Goal: Task Accomplishment & Management: Manage account settings

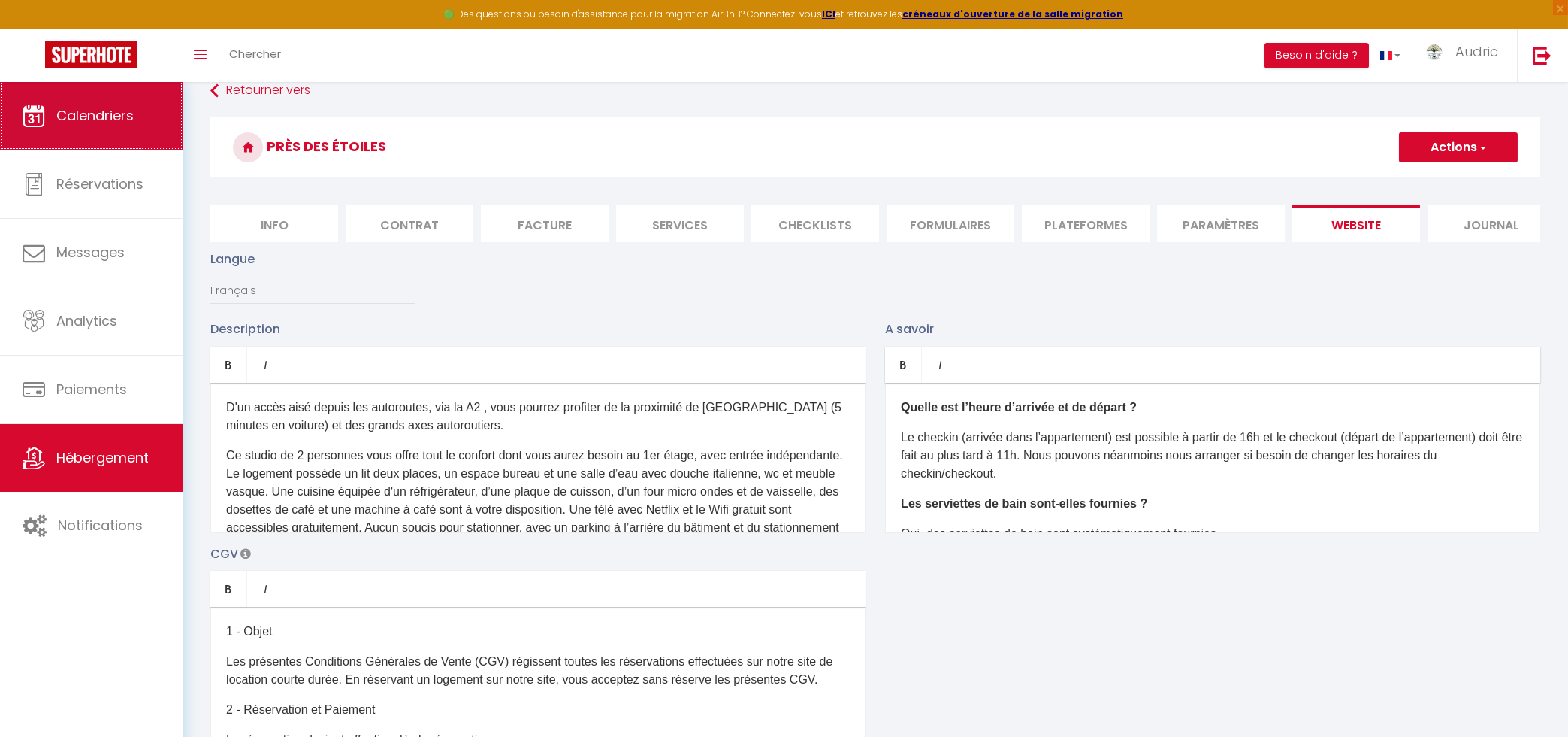
click at [154, 127] on link "Calendriers" at bounding box center [91, 116] width 183 height 68
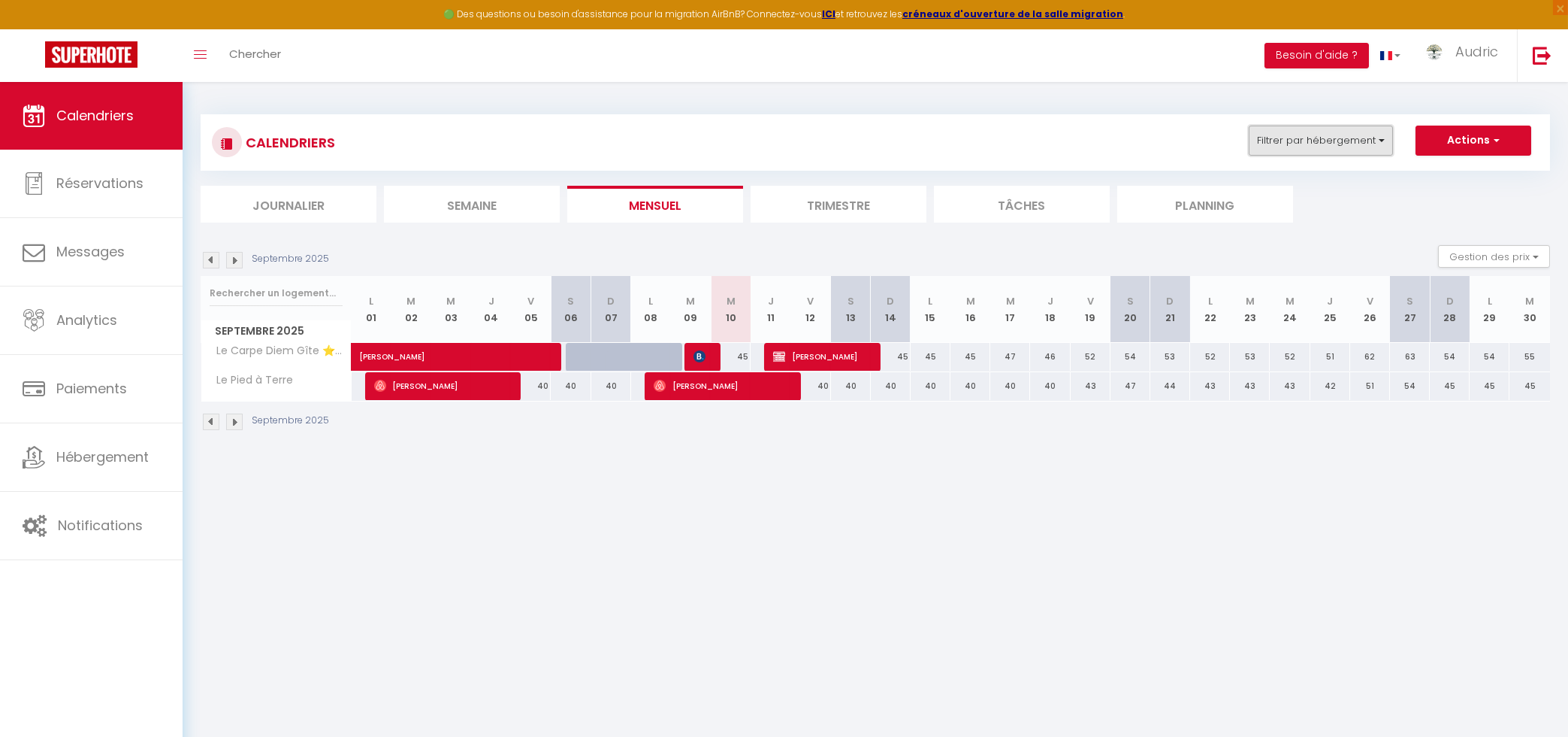
click at [1342, 142] on button "Filtrer par hébergement" at bounding box center [1320, 140] width 144 height 30
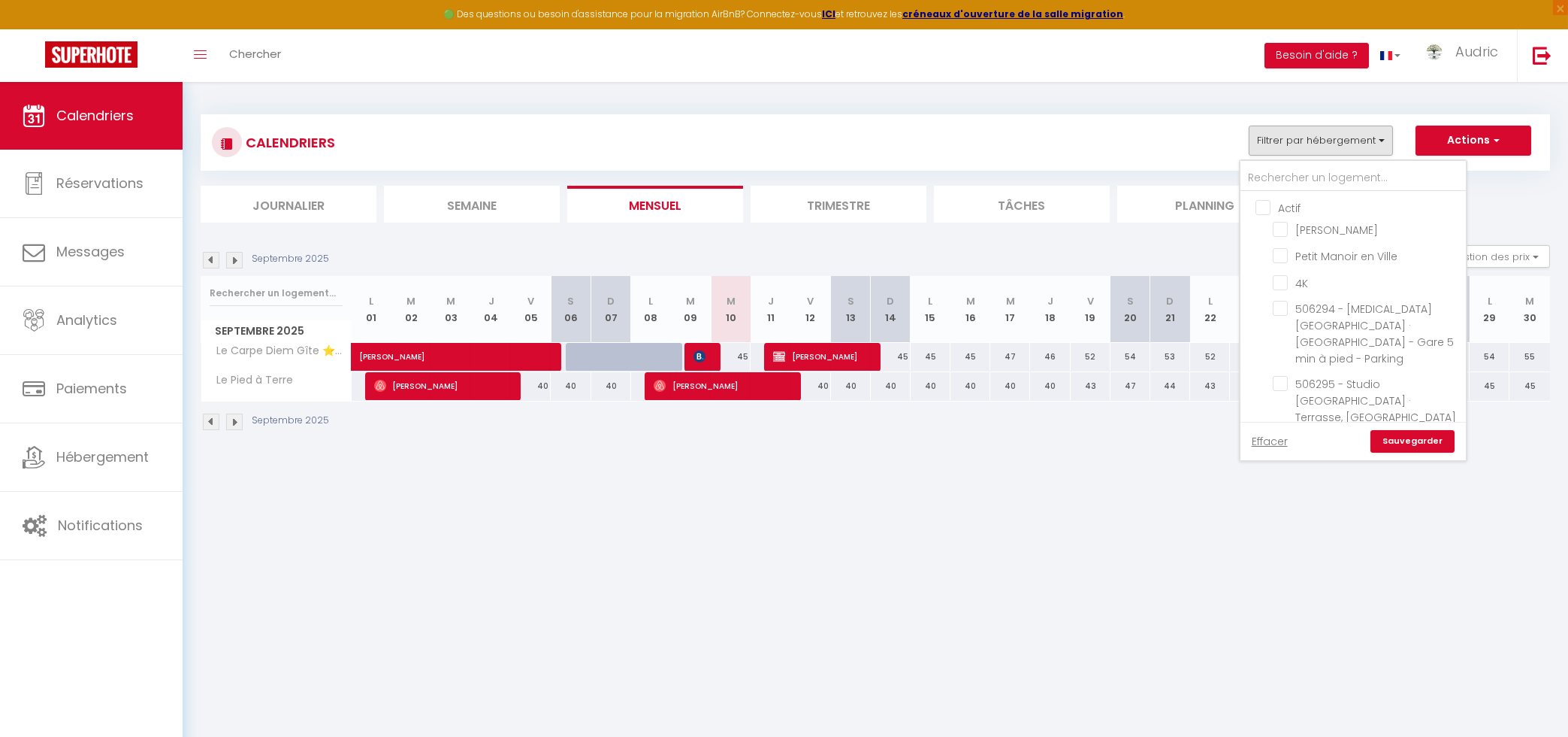
click at [1273, 207] on input "Actif" at bounding box center [1368, 207] width 226 height 15
checkbox input "true"
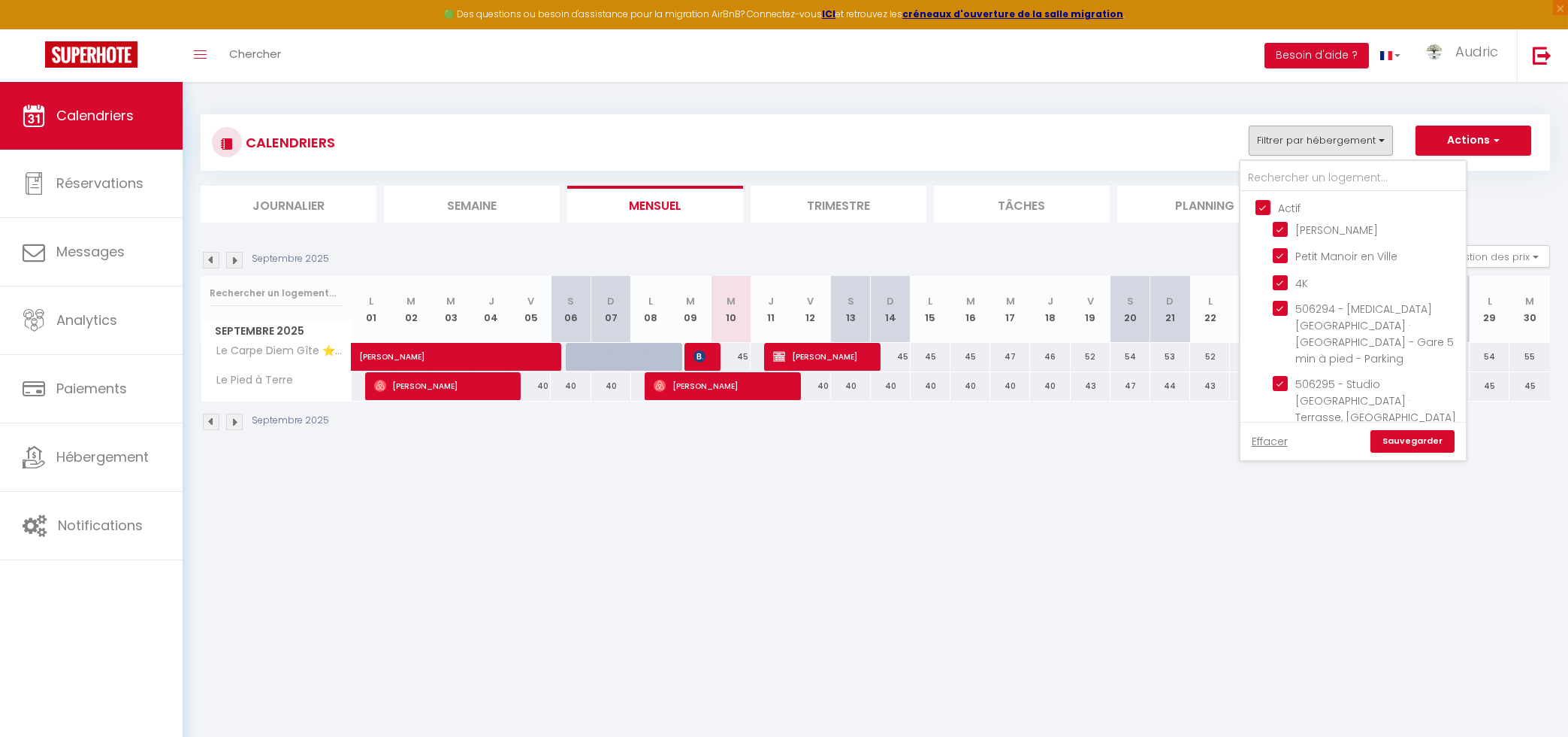
checkbox input "true"
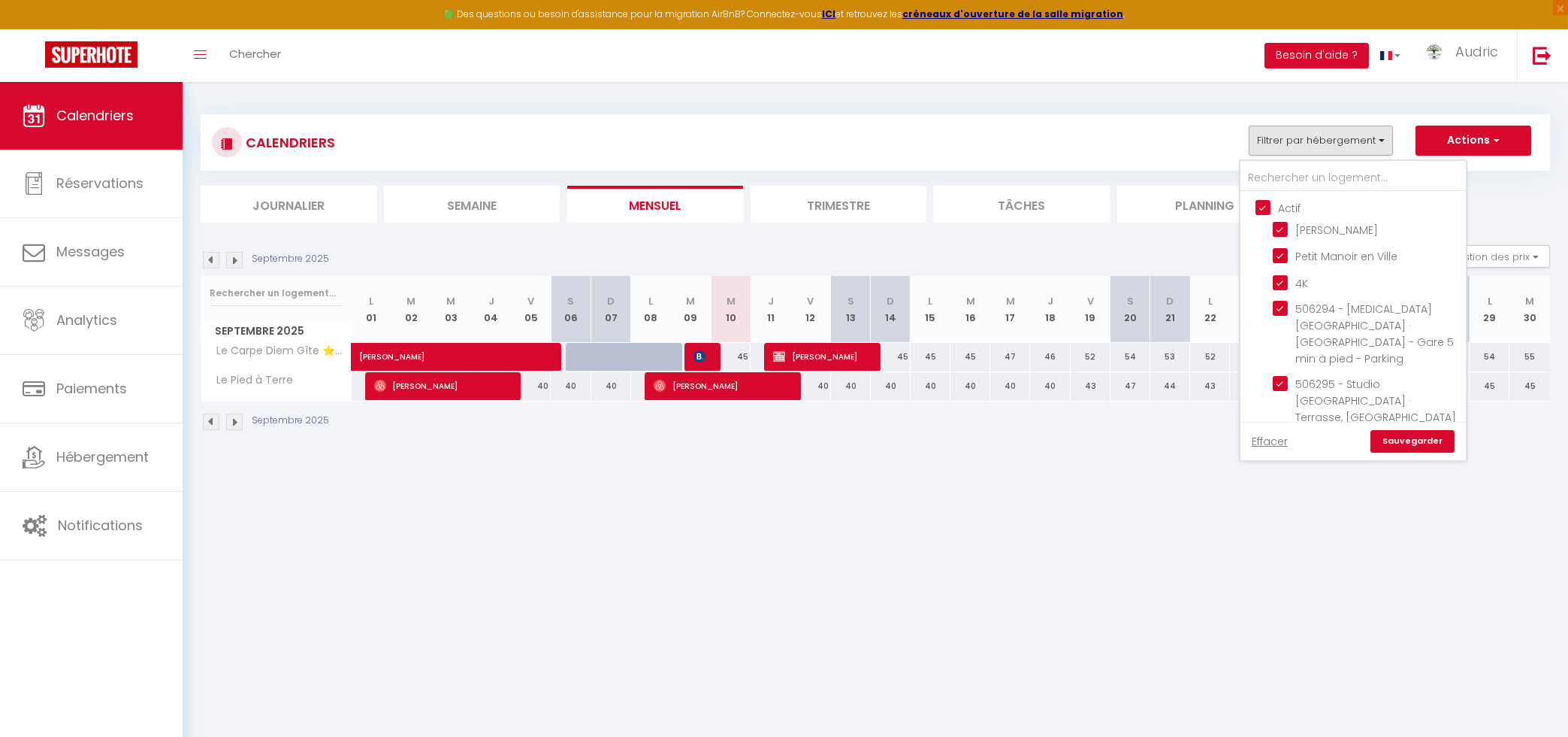
checkbox input "true"
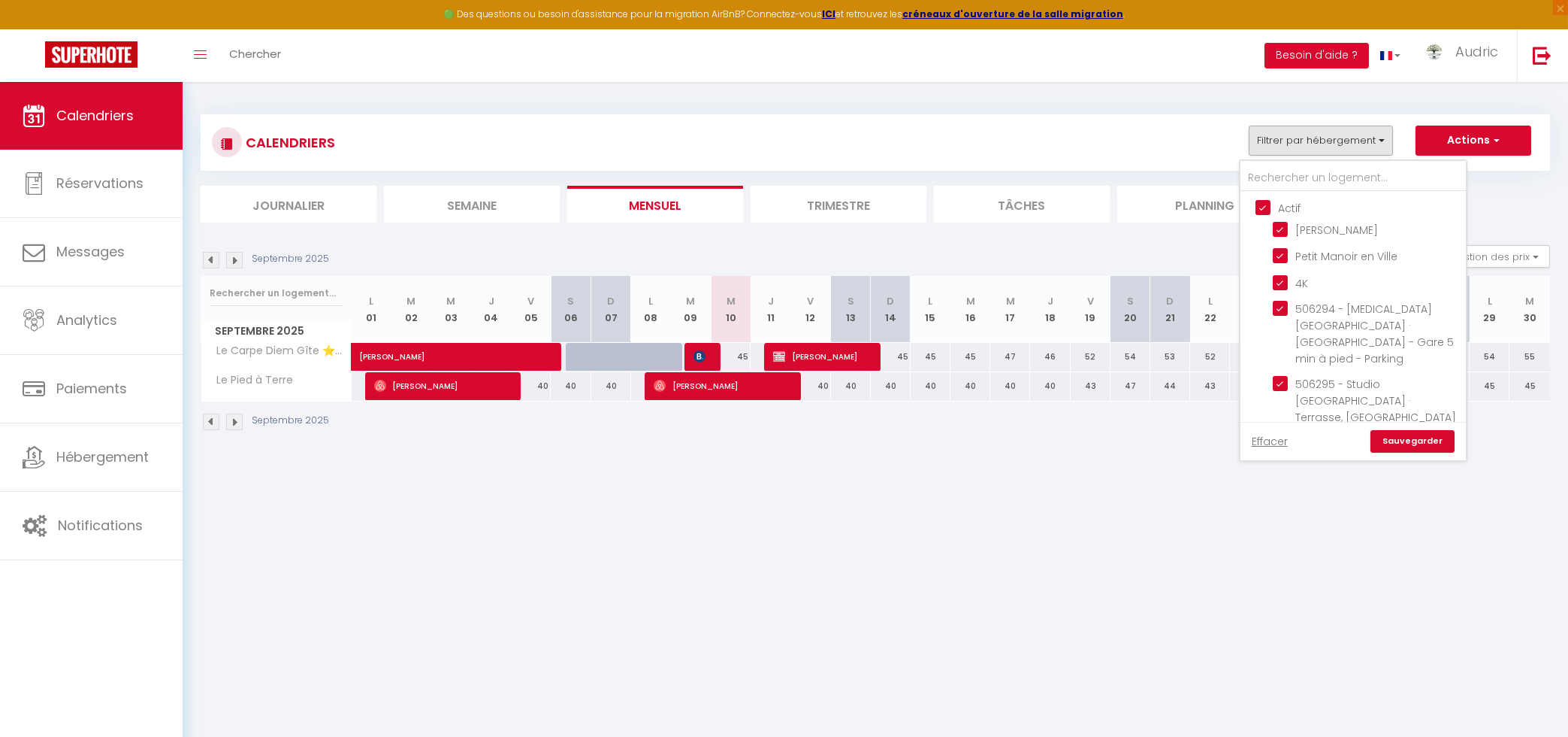
checkbox input "true"
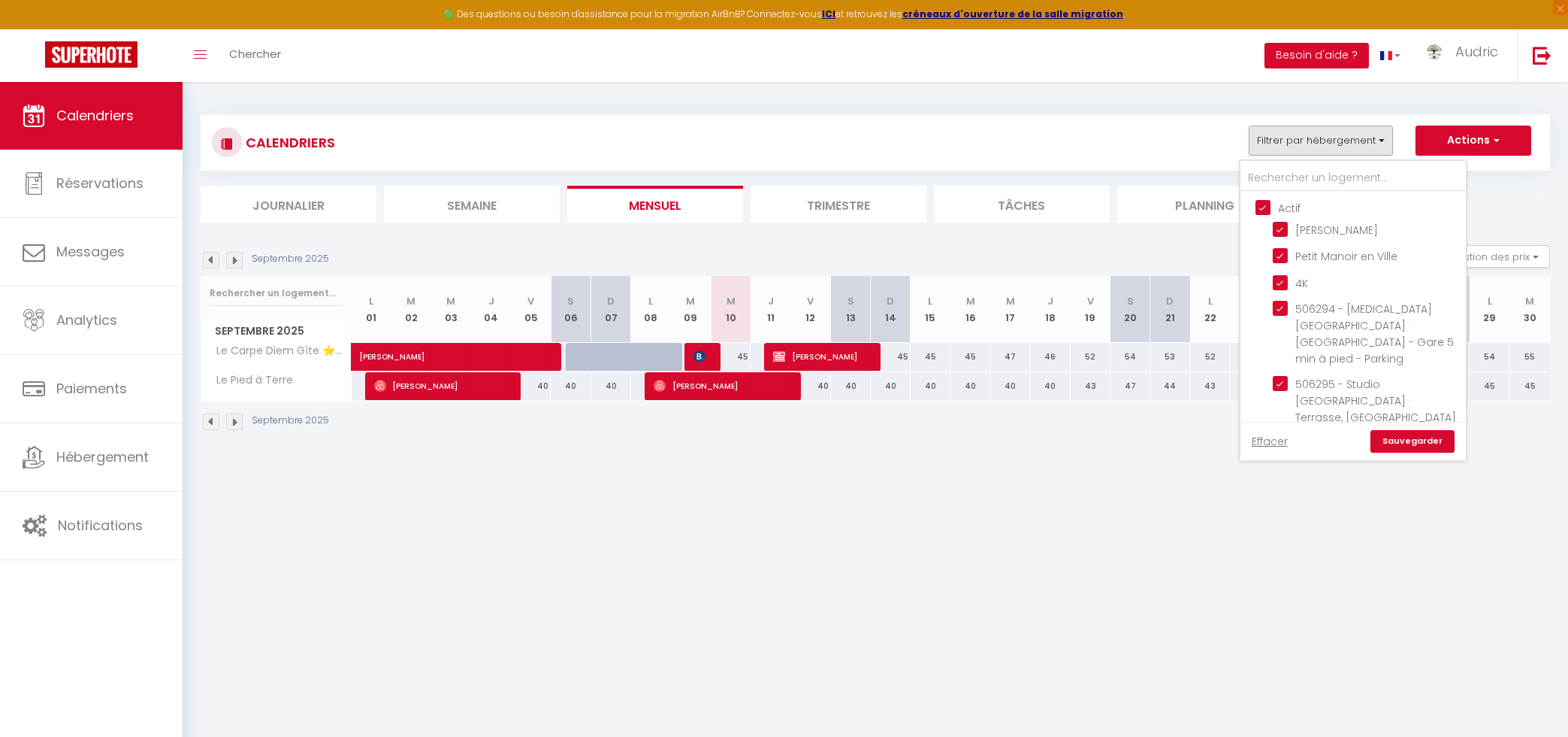
checkbox input "true"
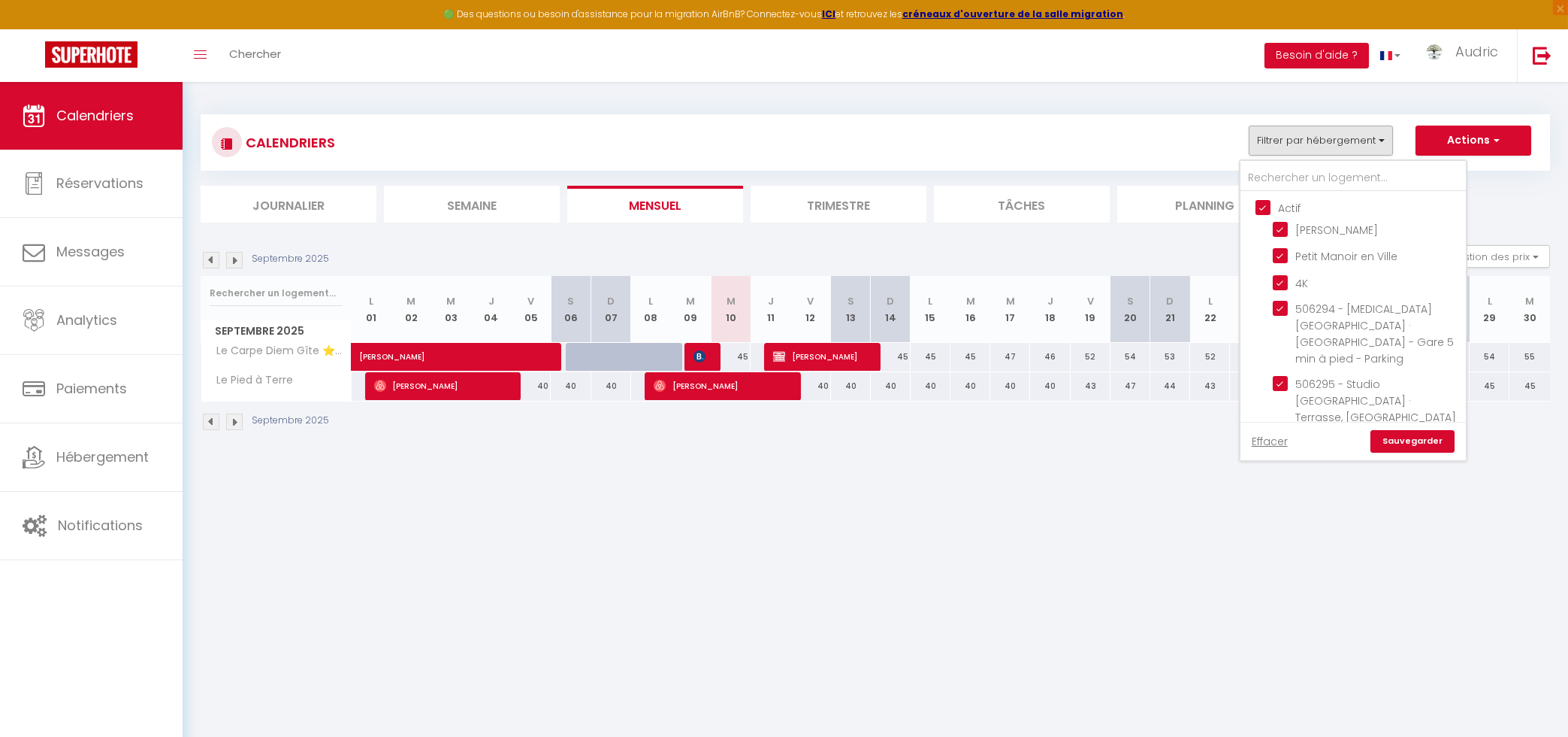
checkbox input "true"
checkbox input "false"
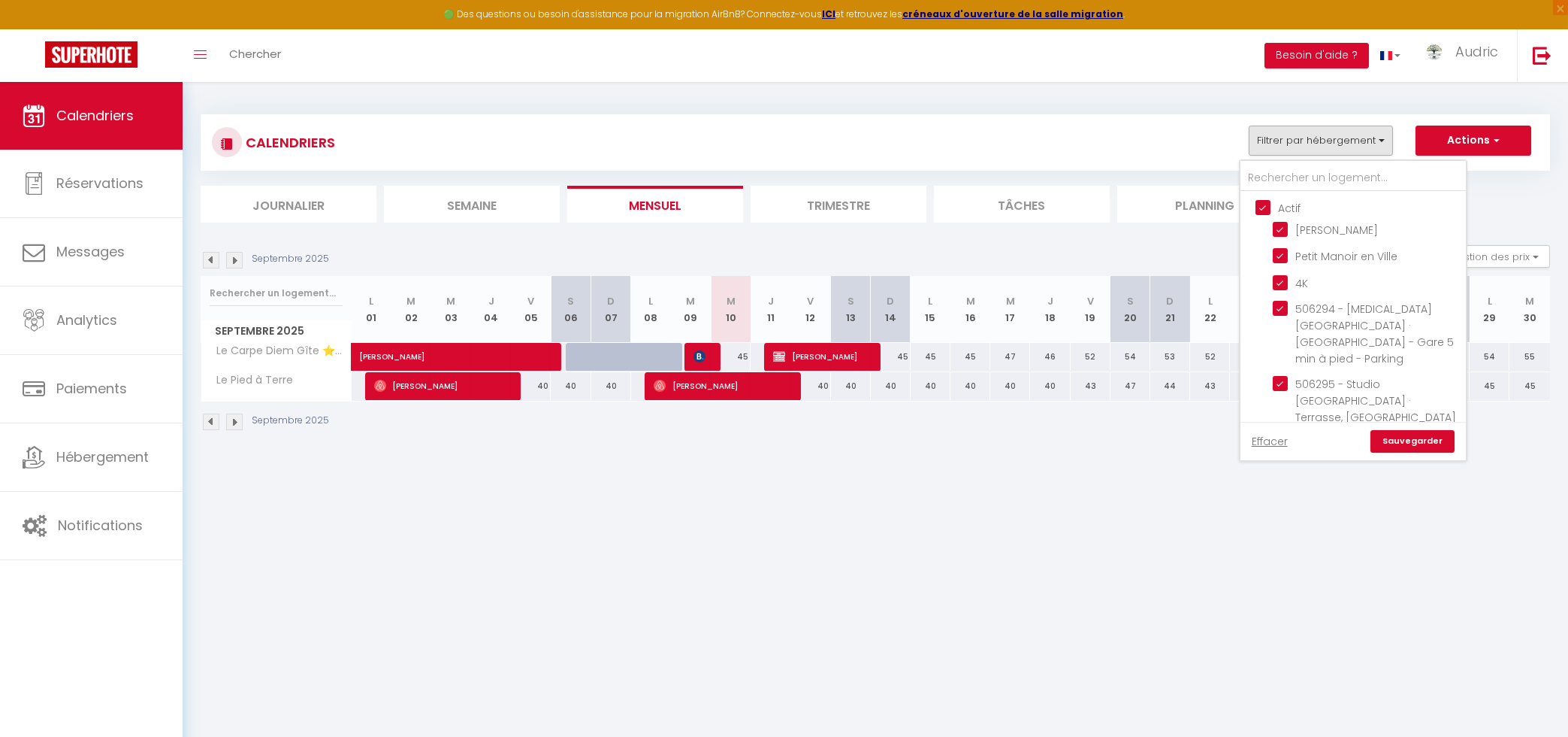
checkbox input "false"
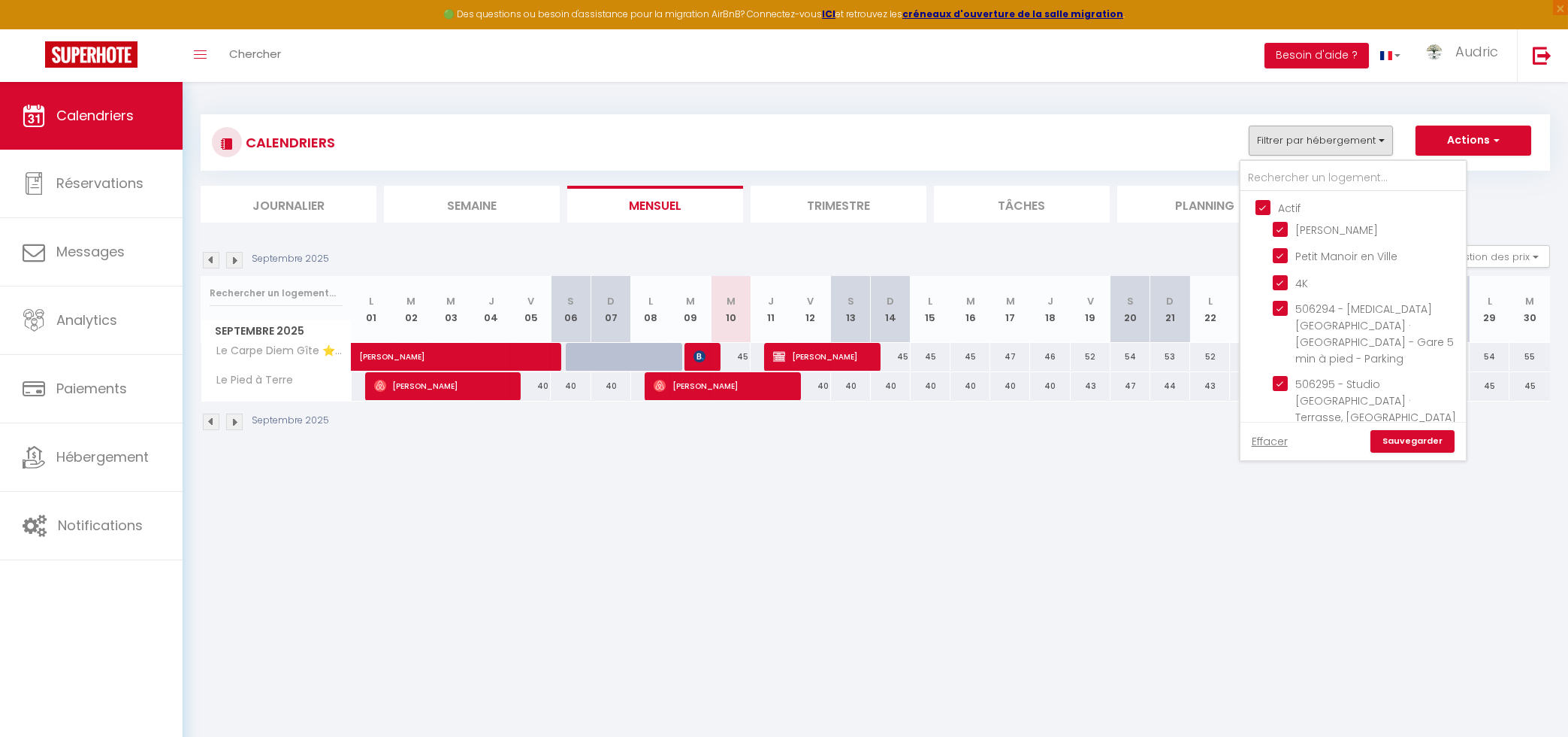
checkbox input "false"
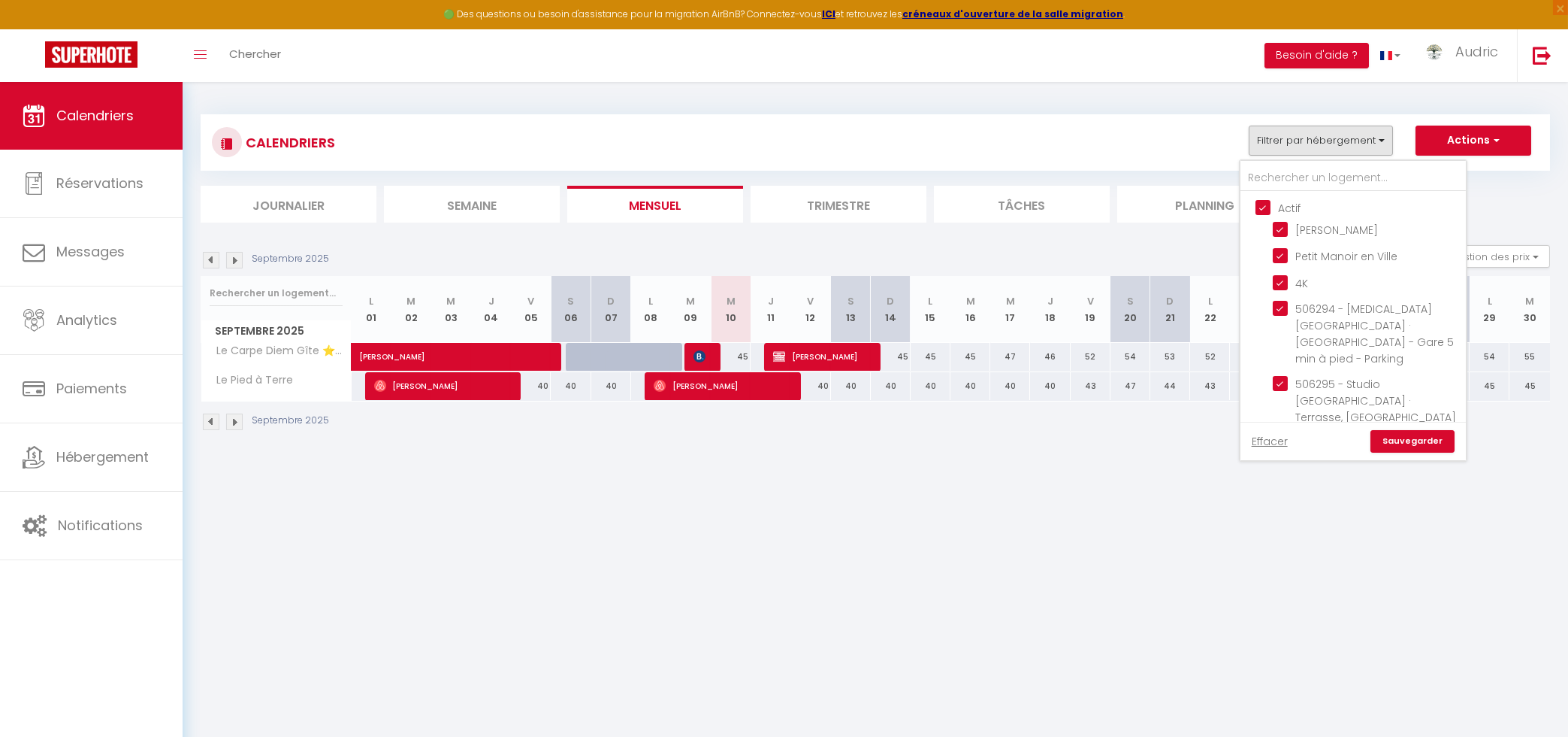
checkbox input "false"
click at [1424, 445] on link "Sauvegarder" at bounding box center [1412, 441] width 84 height 22
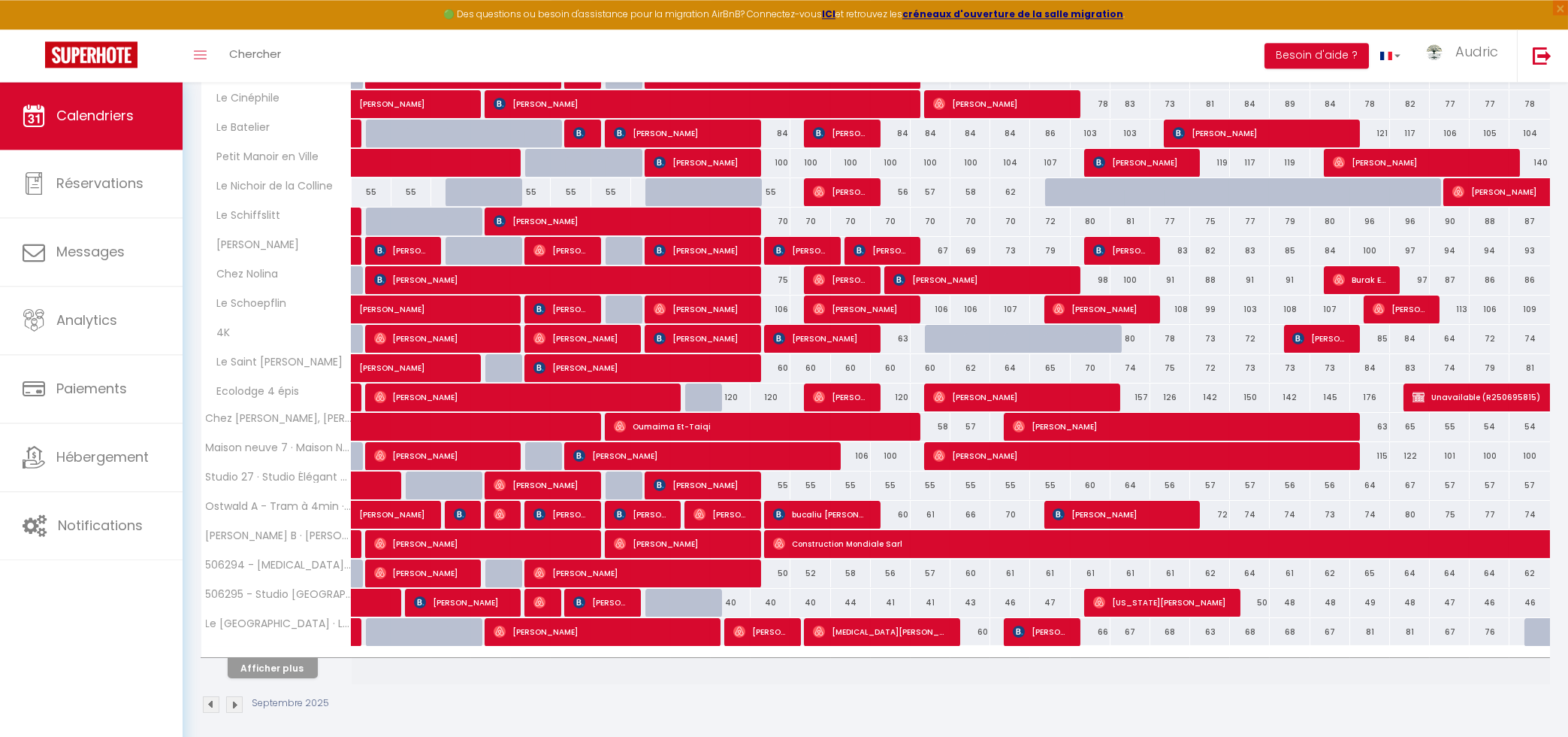
scroll to position [292, 0]
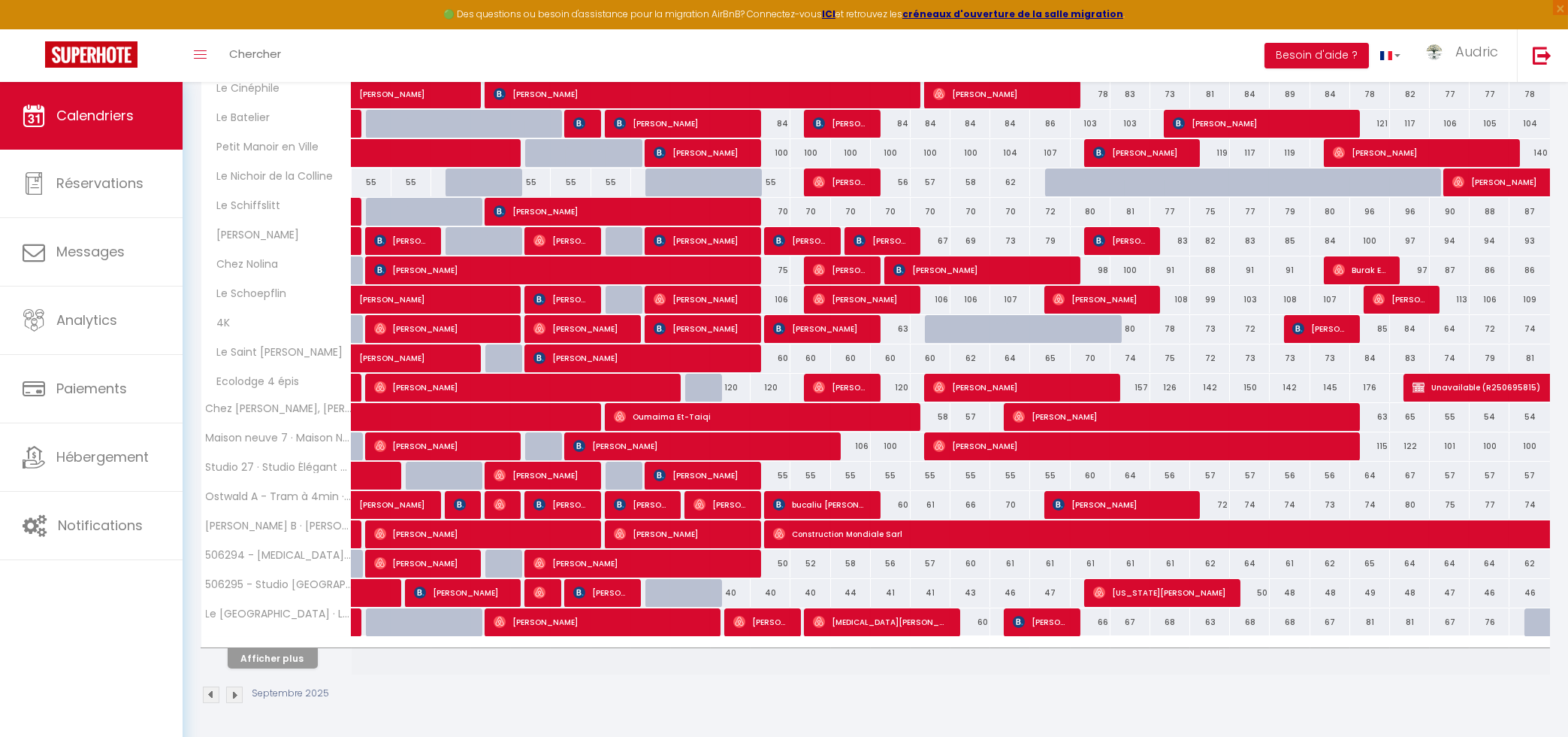
click at [291, 643] on div at bounding box center [277, 642] width 151 height 10
click at [296, 655] on button "Afficher plus" at bounding box center [273, 658] width 91 height 21
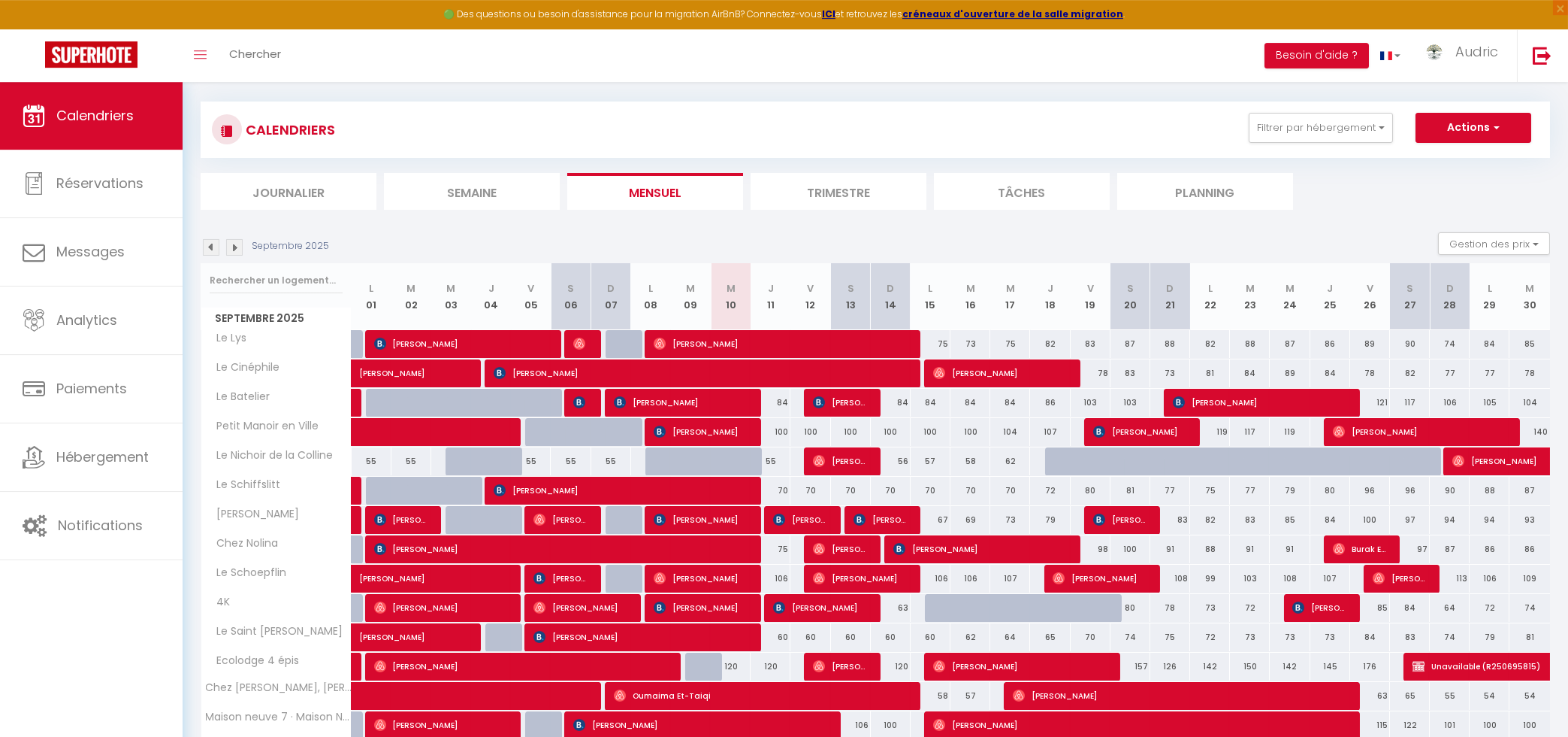
scroll to position [0, 0]
